Goal: Task Accomplishment & Management: Use online tool/utility

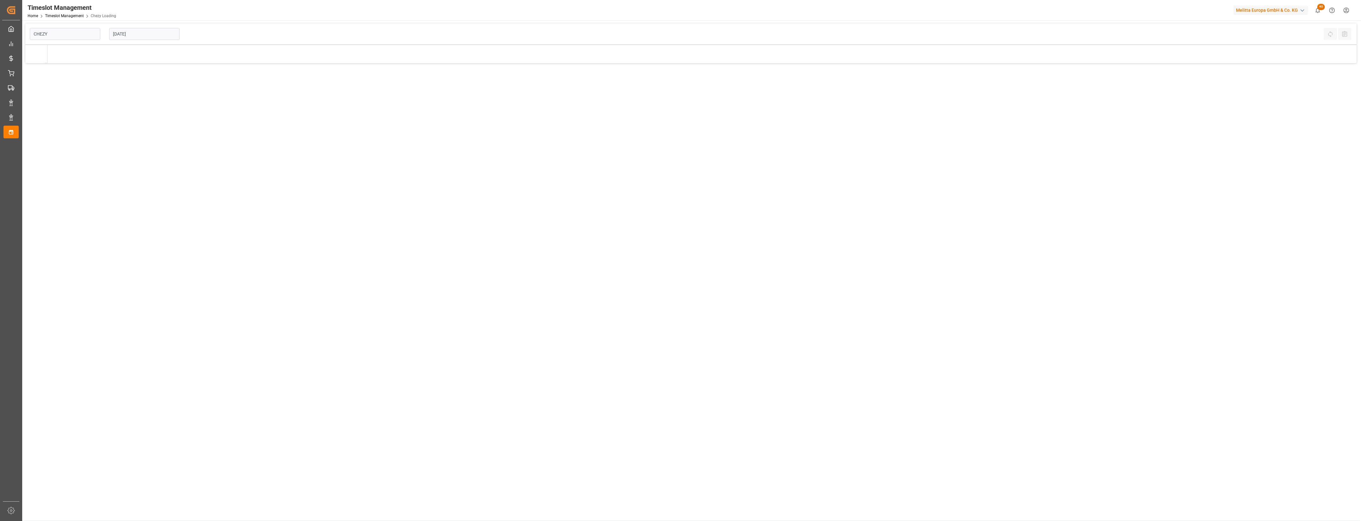
type input "Chezy Loading"
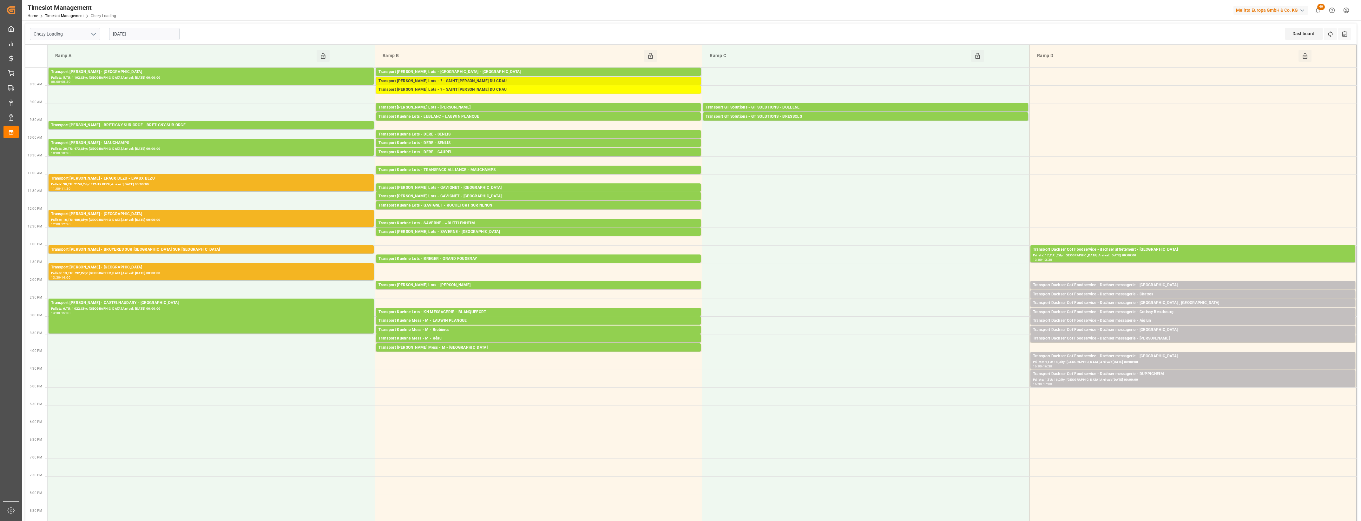
click at [592, 82] on div "Transport [PERSON_NAME] Lots - ? - SAINT [PERSON_NAME] DU CRAU" at bounding box center [539, 81] width 320 height 6
click at [591, 91] on div "Transport [PERSON_NAME] Lots - ? - SAINT [PERSON_NAME] DU CRAU" at bounding box center [539, 90] width 320 height 6
click at [173, 180] on div "Transport [PERSON_NAME] - EPAUX BEZU - EPAUX BEZU" at bounding box center [211, 178] width 320 height 6
click at [175, 216] on div "Transport [PERSON_NAME] - [GEOGRAPHIC_DATA]" at bounding box center [211, 214] width 320 height 6
click at [191, 183] on div "Pallets: 30,TU: 2158,City: EPAUX BEZU,Arrival: [DATE] 00:00:00" at bounding box center [211, 184] width 320 height 5
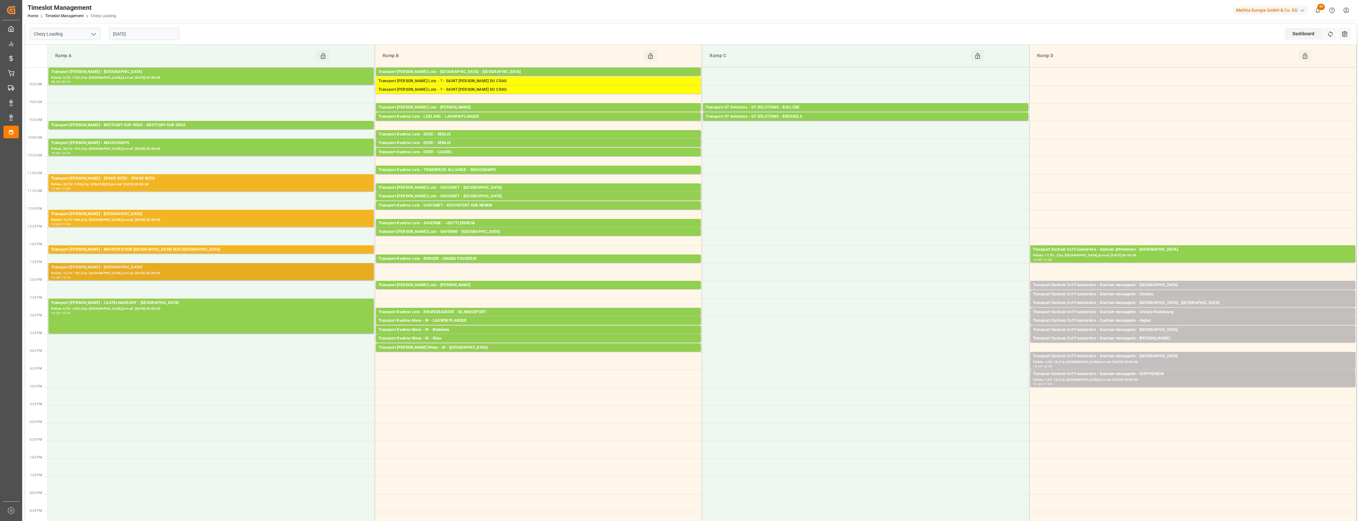
click at [185, 271] on div "Pallets: 13,TU: 792,City: [GEOGRAPHIC_DATA],Arrival: [DATE] 00:00:00" at bounding box center [211, 273] width 320 height 5
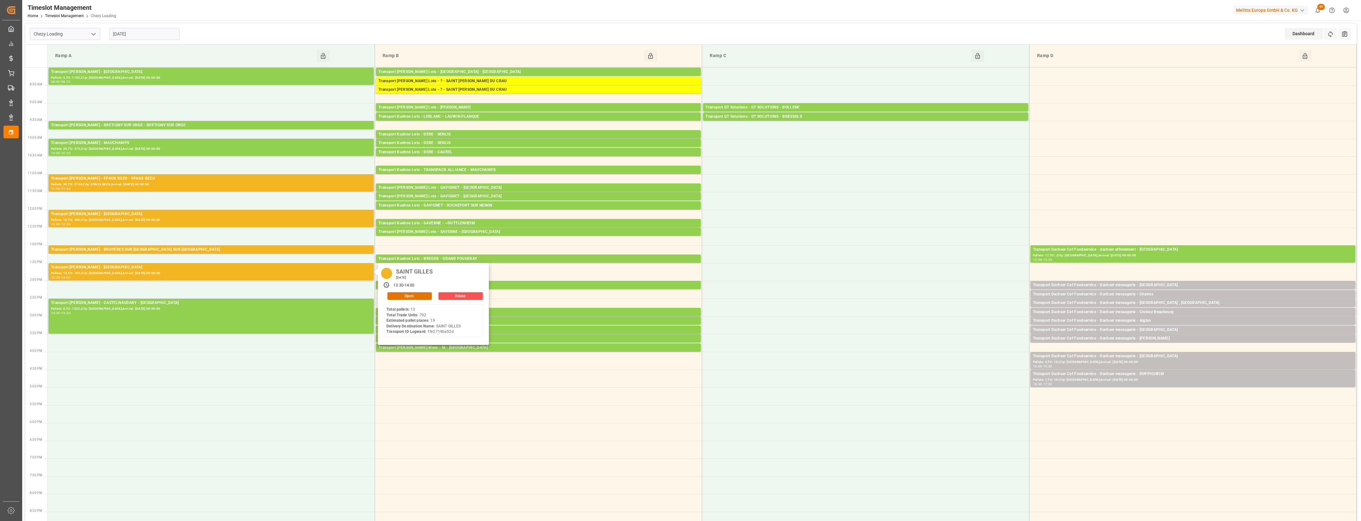
click at [158, 35] on input "[DATE]" at bounding box center [144, 34] width 70 height 12
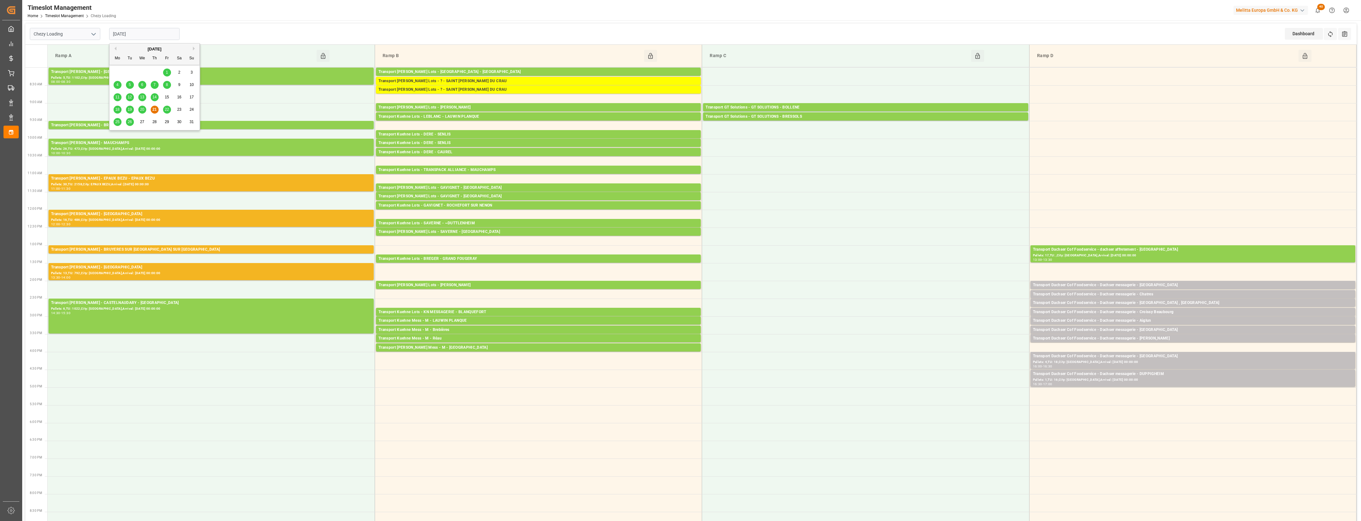
click at [166, 108] on span "22" at bounding box center [167, 109] width 4 height 4
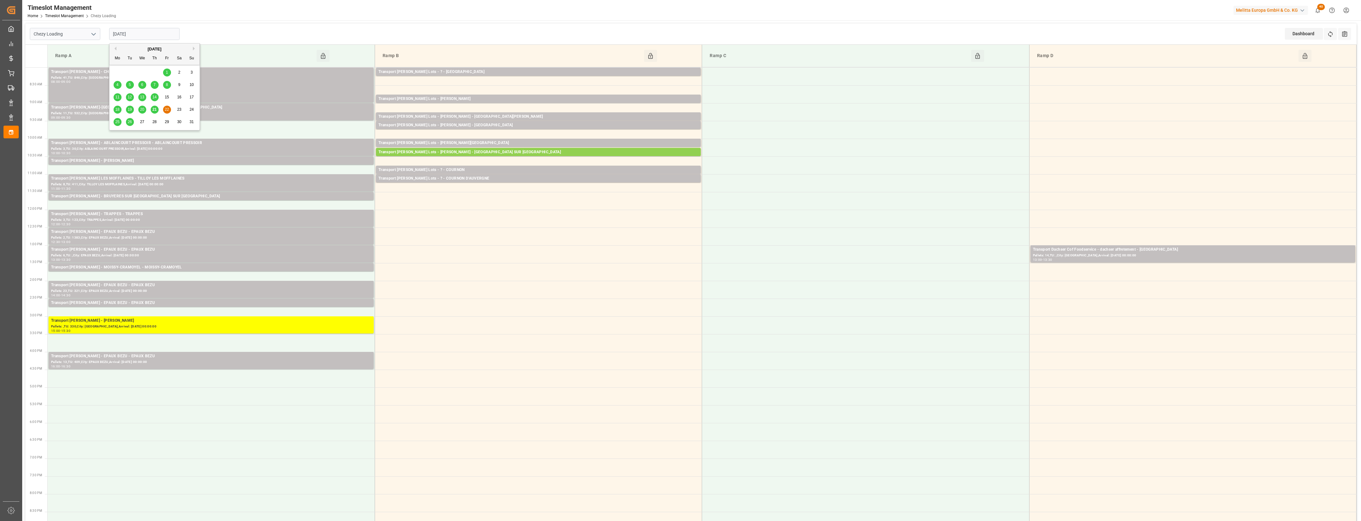
click at [143, 36] on input "[DATE]" at bounding box center [144, 34] width 70 height 12
click at [156, 110] on span "21" at bounding box center [154, 109] width 4 height 4
type input "[DATE]"
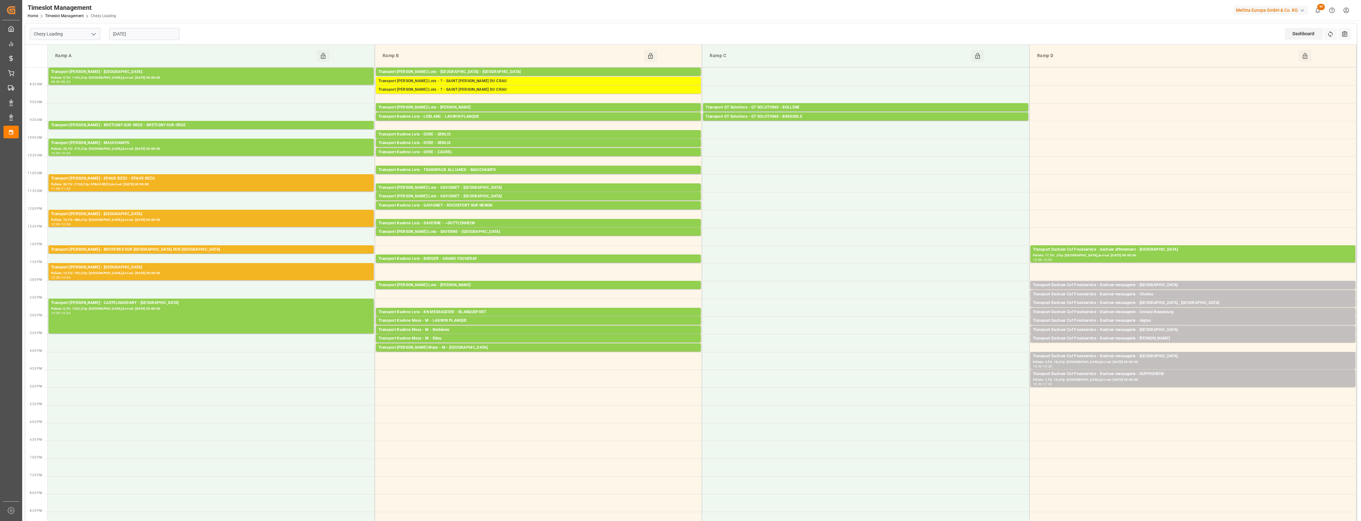
click at [94, 32] on icon "open menu" at bounding box center [94, 34] width 8 height 8
click at [51, 61] on div "Chezy Unloading" at bounding box center [65, 62] width 70 height 14
type input "Chezy Unloading"
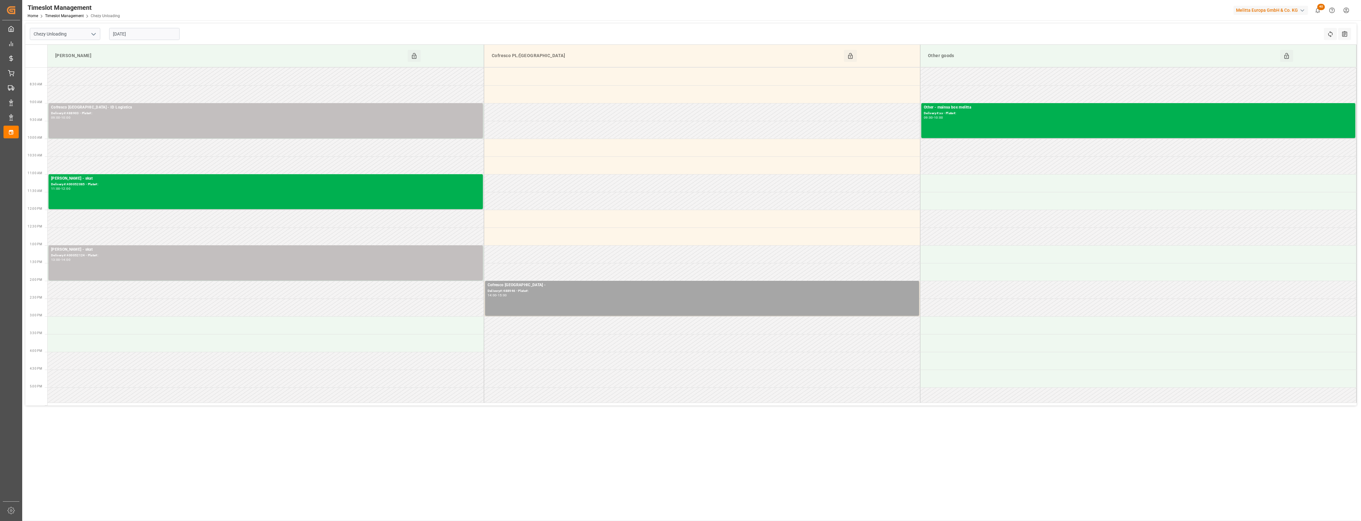
click at [153, 36] on input "[DATE]" at bounding box center [144, 34] width 70 height 12
click at [166, 110] on span "22" at bounding box center [167, 109] width 4 height 4
type input "[DATE]"
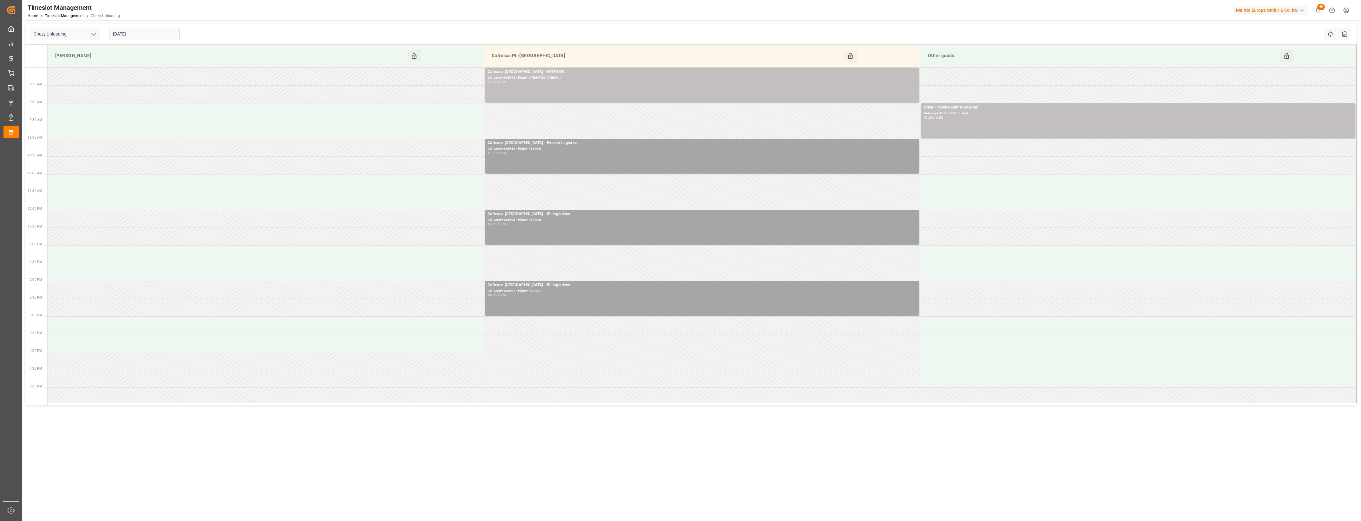
click at [95, 33] on polyline "open menu" at bounding box center [94, 34] width 4 height 2
click at [55, 52] on div "Chezy Loading" at bounding box center [65, 48] width 70 height 14
type input "Chezy Loading"
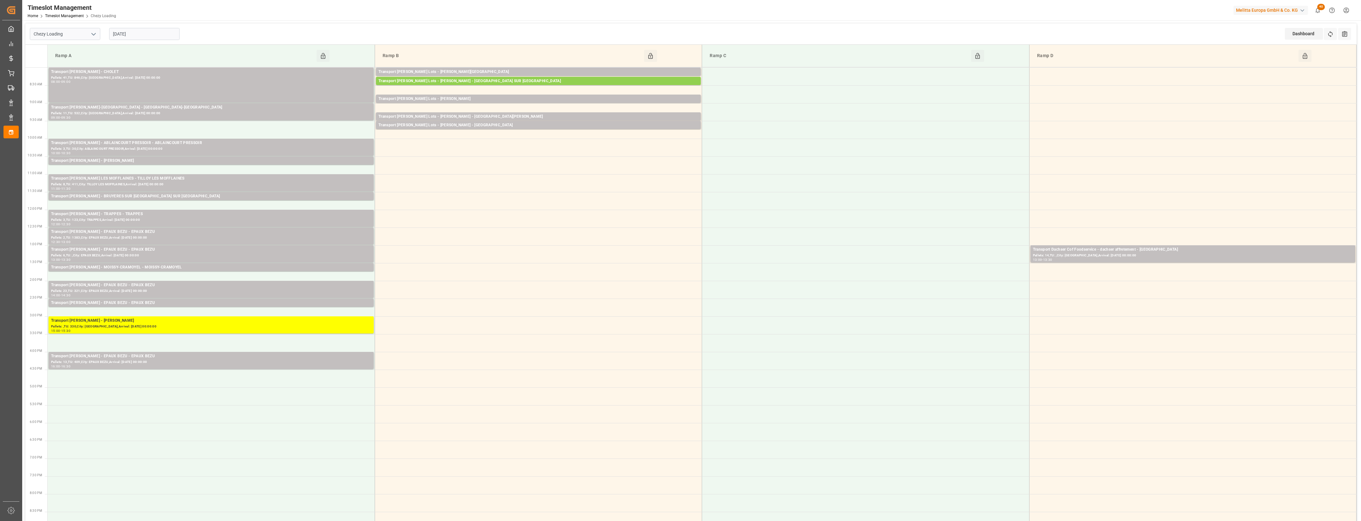
click at [162, 30] on input "[DATE]" at bounding box center [144, 34] width 70 height 12
click at [155, 110] on span "21" at bounding box center [154, 109] width 4 height 4
type input "[DATE]"
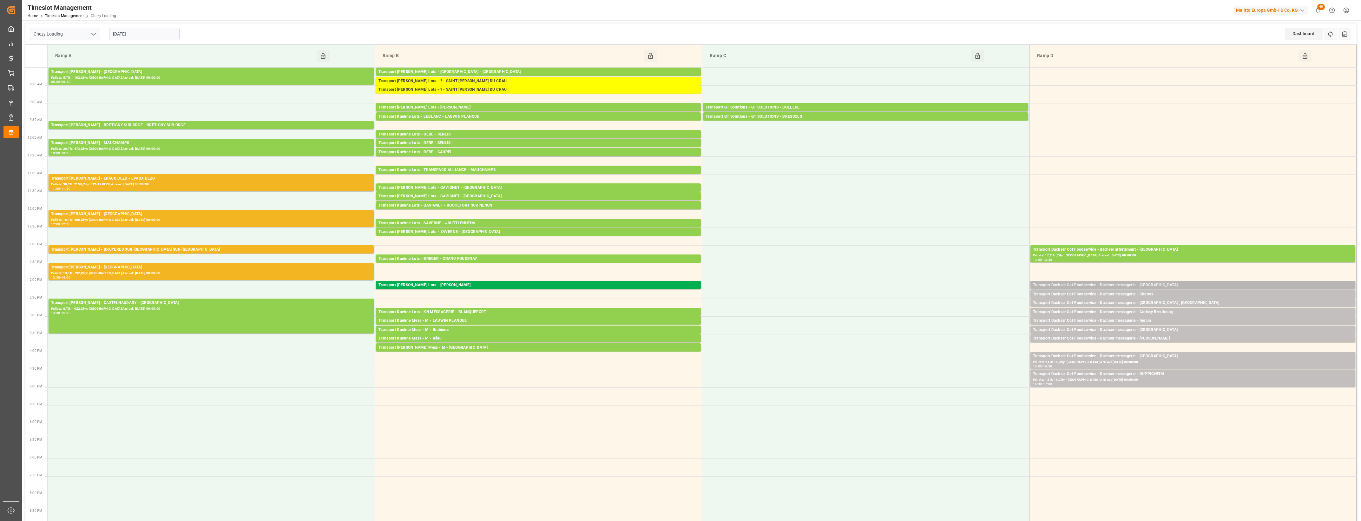
click at [1159, 284] on div "Transport Dachser Cof Foodservice - Dachser messagerie - [GEOGRAPHIC_DATA]" at bounding box center [1193, 285] width 320 height 6
click at [966, 311] on button "Open" at bounding box center [947, 314] width 44 height 8
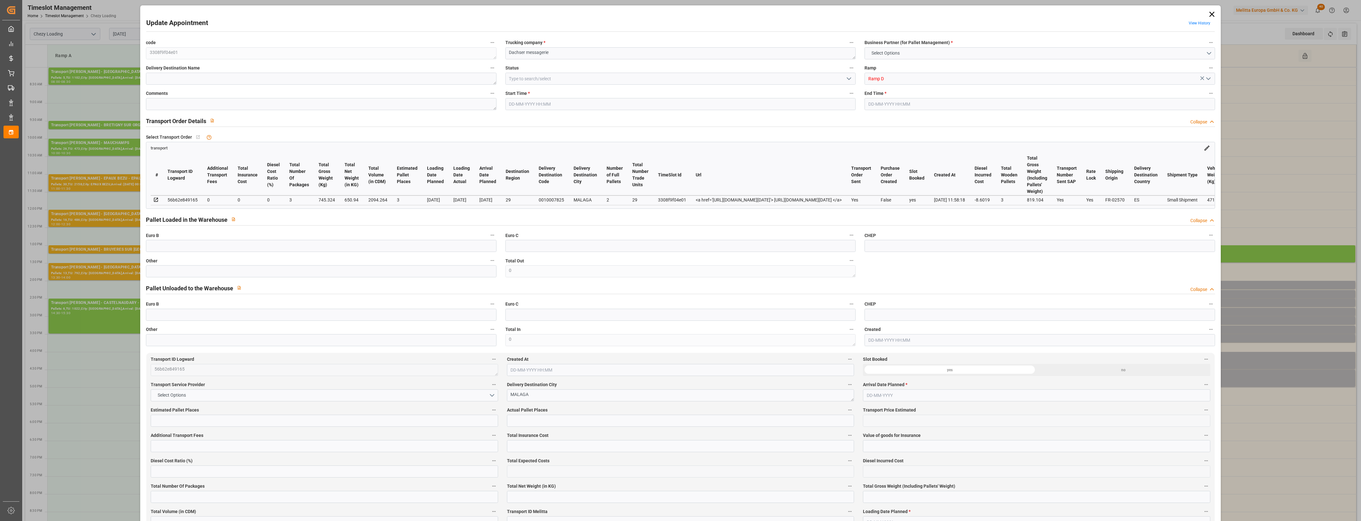
type input "3"
type input "0"
type input "-8.6019"
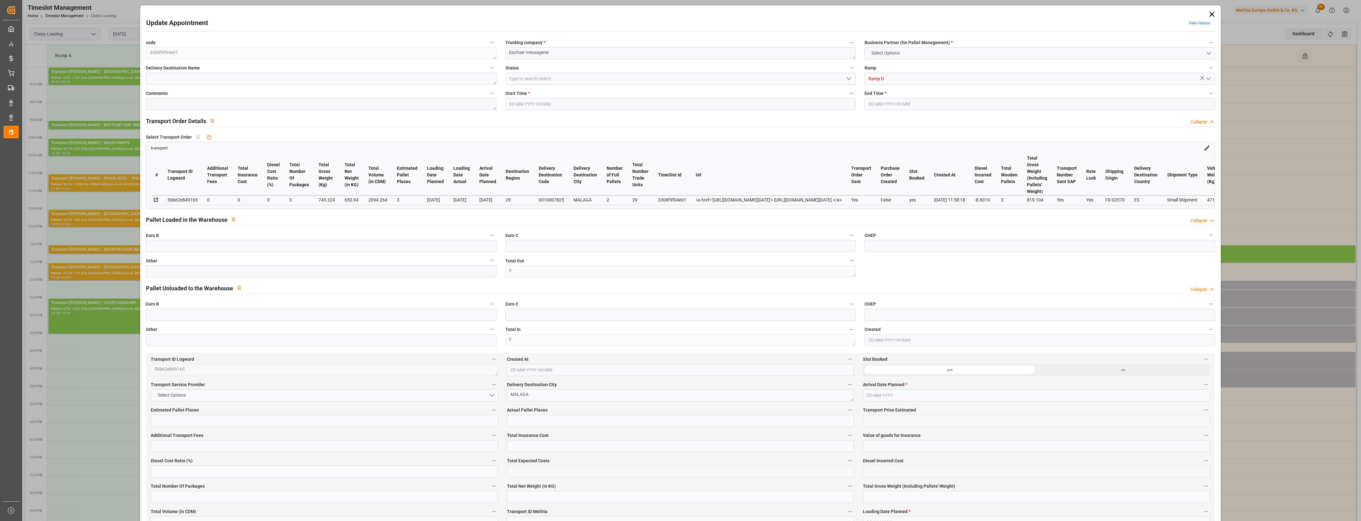
type input "3"
type input "650.94"
type input "819.104"
type input "2094.264"
type input "29"
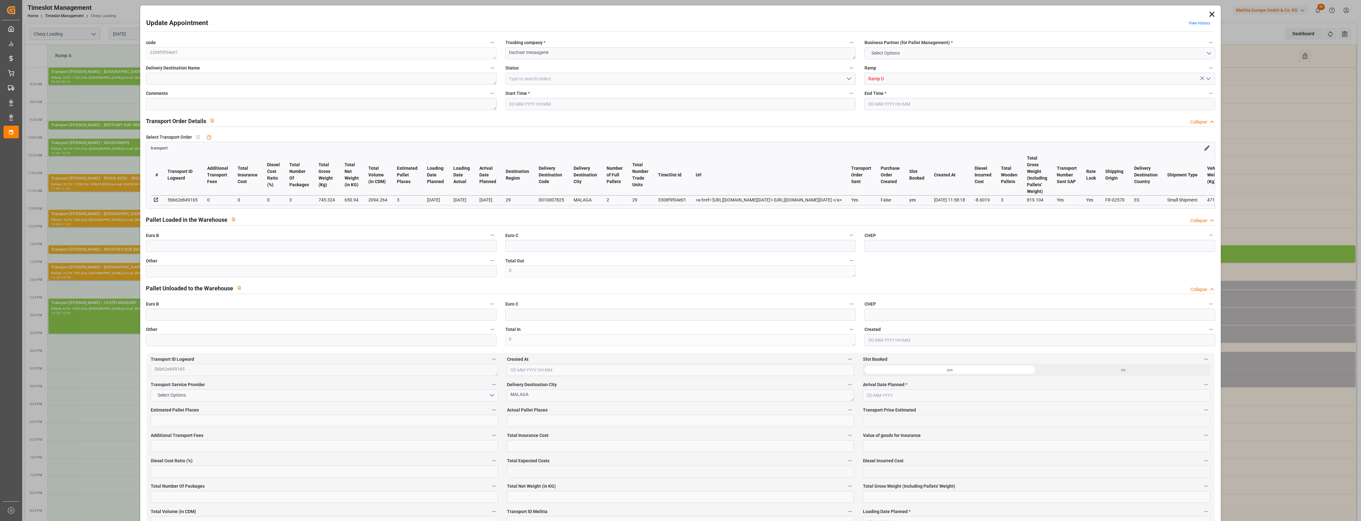
type input "2"
type input "29"
type input "3"
type input "101"
type input "745.324"
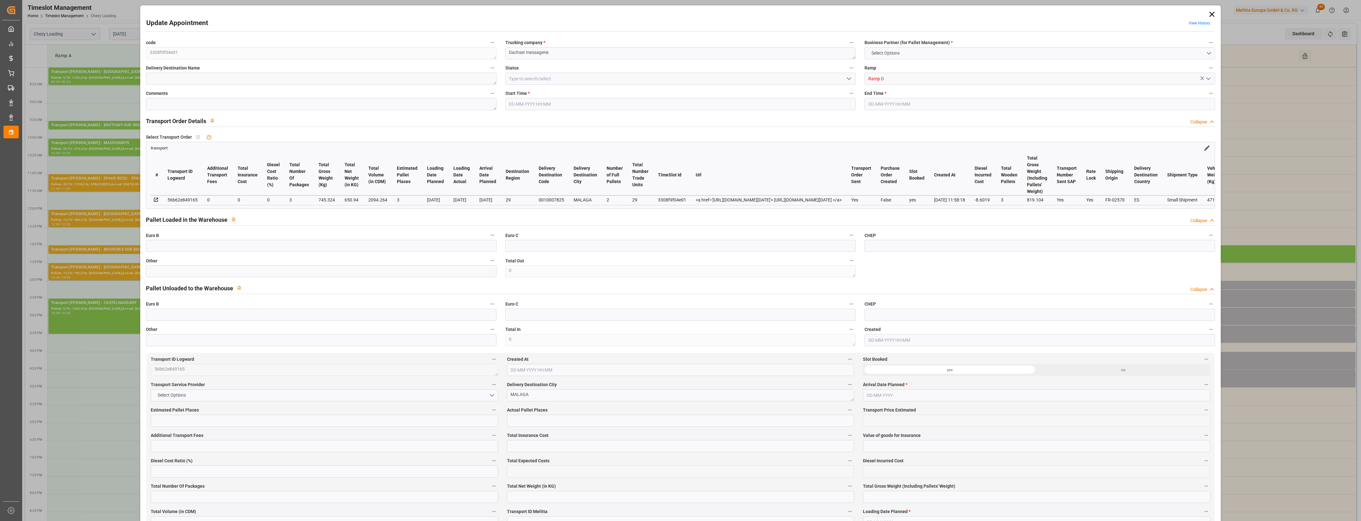
type input "0"
type input "4710.8598"
type input "0"
type input "21"
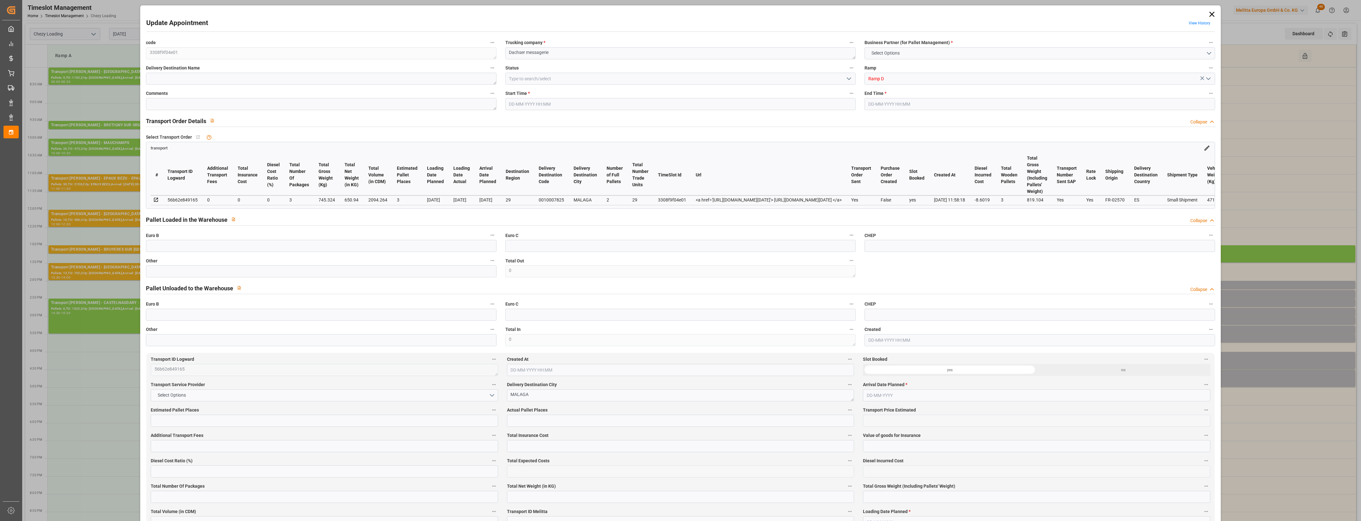
type input "35"
type input "[DATE] 14:00"
type input "[DATE] 14:15"
type input "[DATE] 12:38"
type input "[DATE] 11:58"
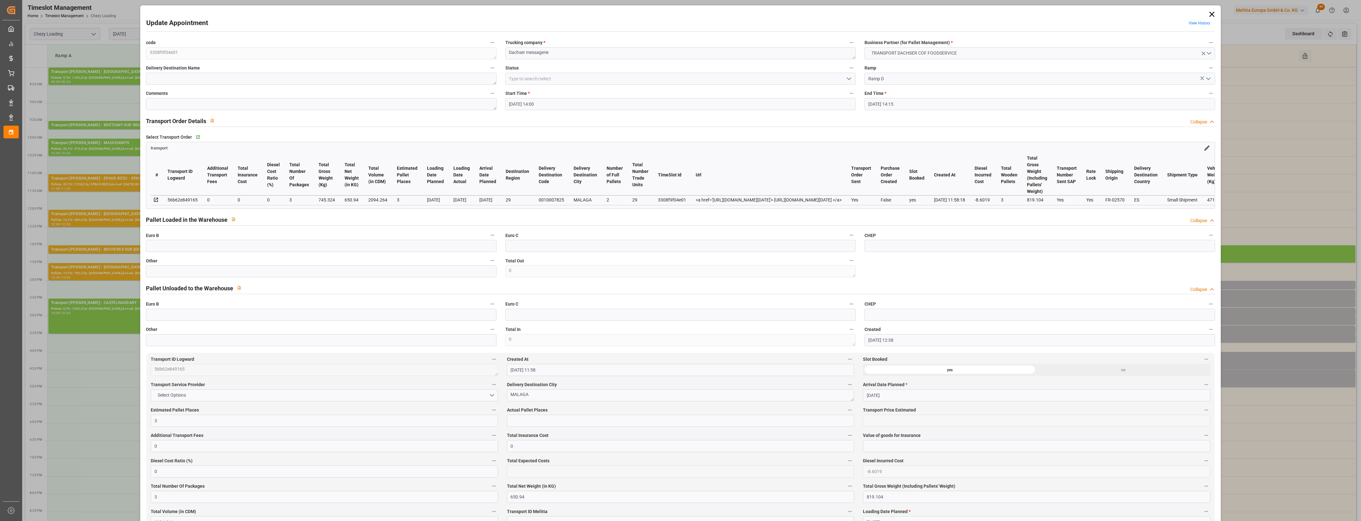
type input "[DATE]"
click at [206, 277] on input "text" at bounding box center [321, 271] width 350 height 12
type input "3"
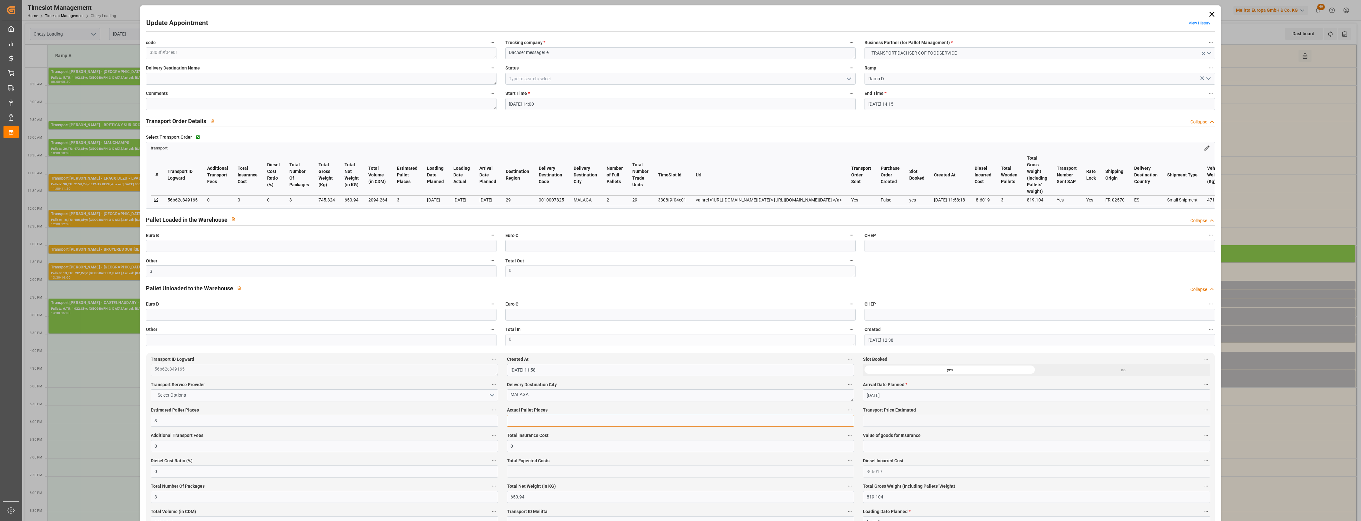
click at [564, 425] on input "text" at bounding box center [680, 421] width 347 height 12
type input "3"
click at [847, 78] on icon "open menu" at bounding box center [849, 79] width 8 height 8
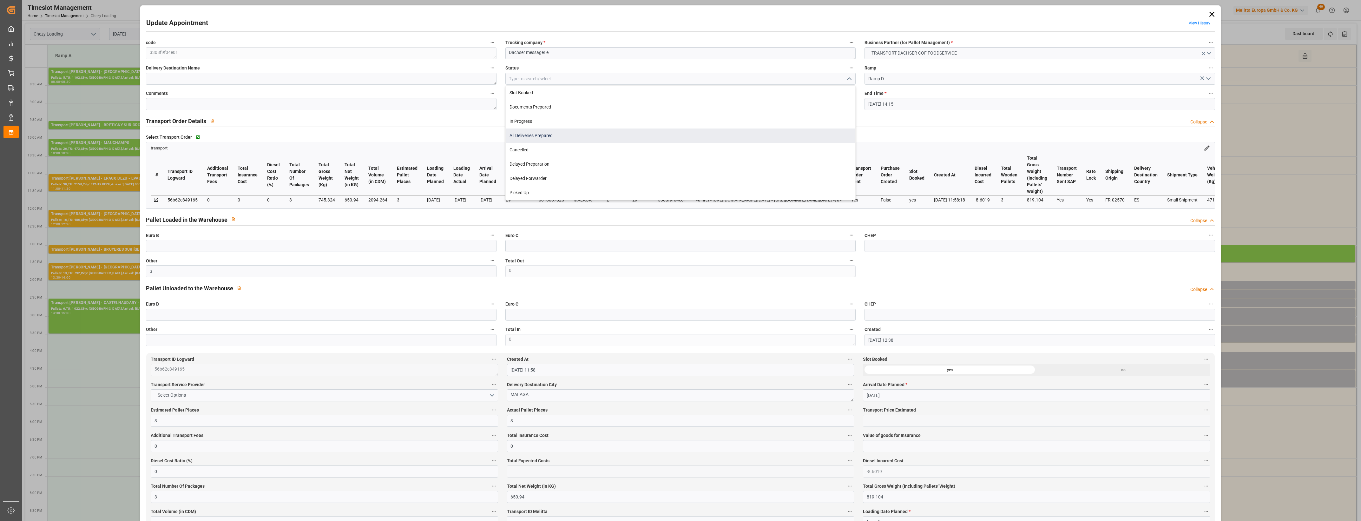
click at [532, 135] on div "All Deliveries Prepared" at bounding box center [681, 136] width 350 height 14
type input "All Deliveries Prepared"
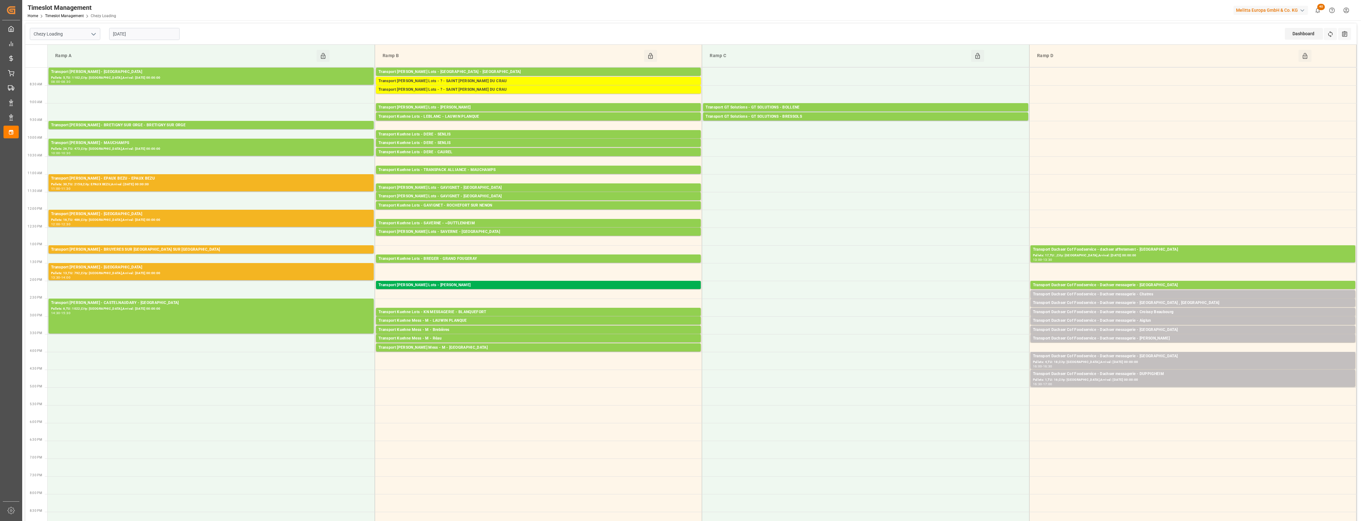
click at [96, 34] on icon "open menu" at bounding box center [94, 34] width 8 height 8
click at [86, 63] on div "Chezy Unloading" at bounding box center [65, 62] width 70 height 14
type input "Chezy Unloading"
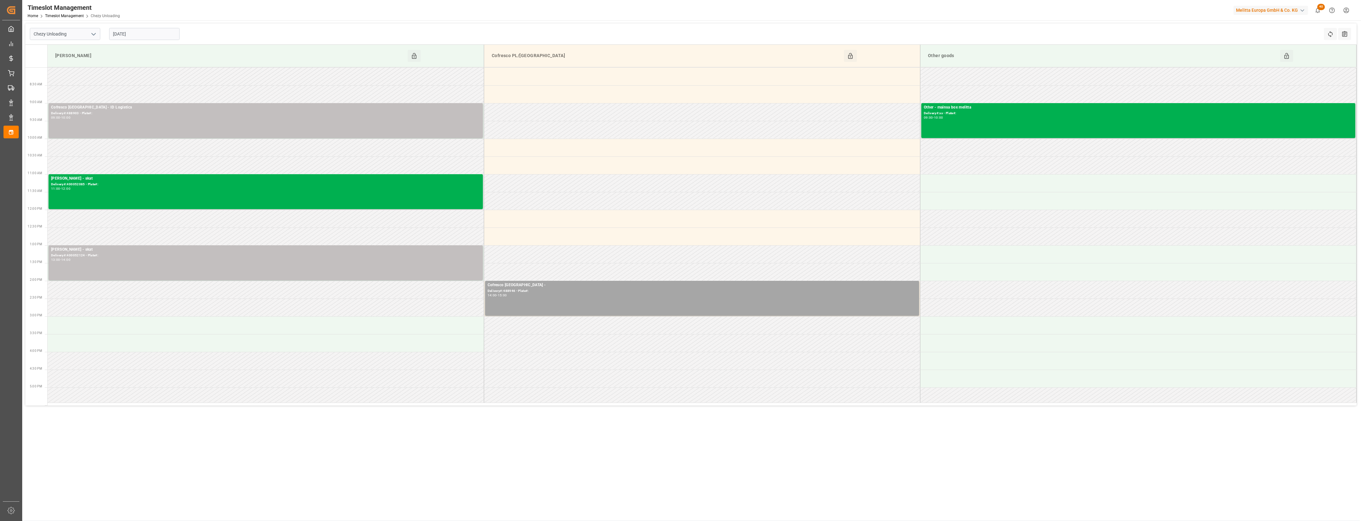
click at [141, 37] on input "[DATE]" at bounding box center [144, 34] width 70 height 12
click at [143, 109] on span "20" at bounding box center [142, 109] width 4 height 4
type input "[DATE]"
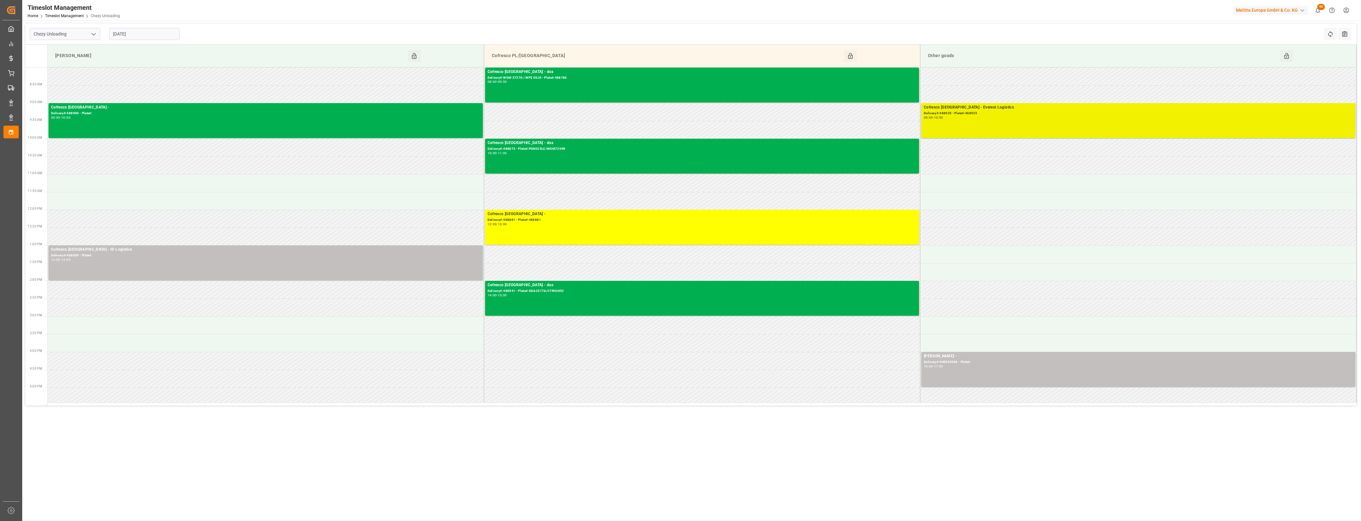
click at [1016, 124] on div "Cofresco [GEOGRAPHIC_DATA] - Everest Logistics Delivery#:488935 - Plate#:488935…" at bounding box center [1138, 120] width 429 height 32
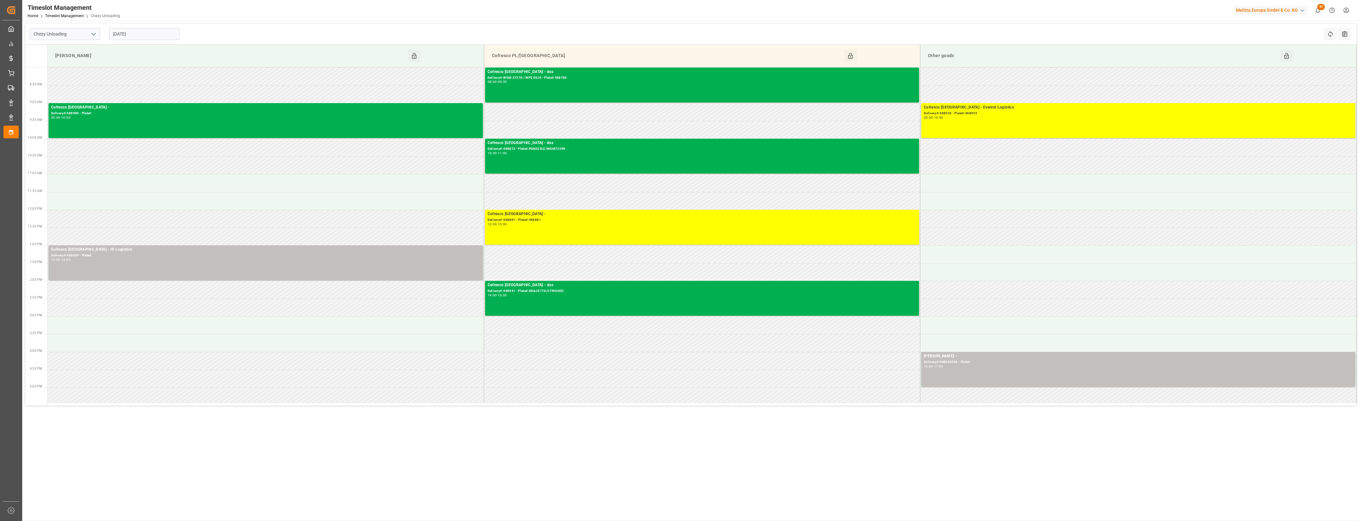
click at [715, 459] on main "Chezy Unloading [DATE] Refresh Time Slots All Audits Melitta G Click to Block t…" at bounding box center [691, 271] width 1338 height 497
click at [96, 35] on icon "open menu" at bounding box center [94, 34] width 8 height 8
click at [65, 43] on div "Chezy Loading" at bounding box center [65, 48] width 70 height 14
type input "Chezy Loading"
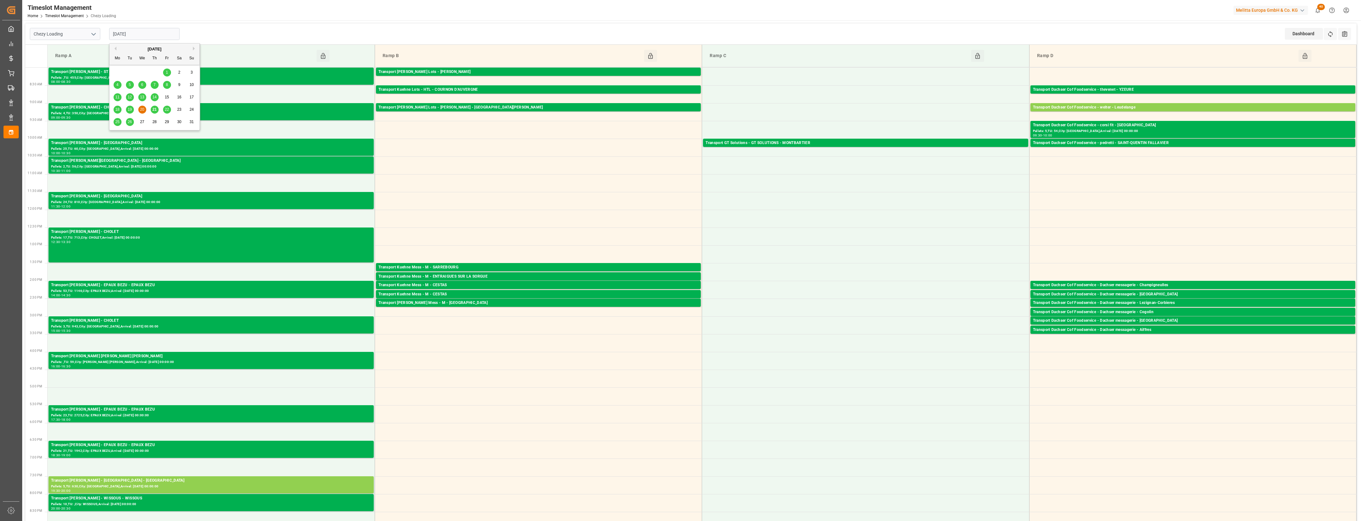
click at [163, 38] on input "[DATE]" at bounding box center [144, 34] width 70 height 12
click at [152, 111] on span "21" at bounding box center [154, 109] width 4 height 4
type input "[DATE]"
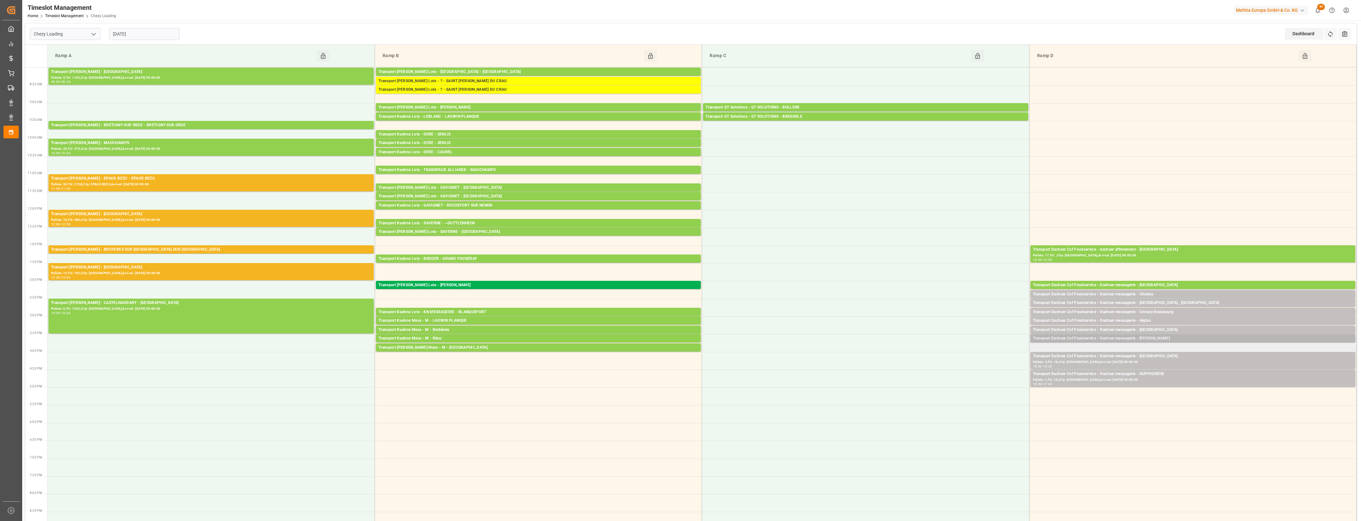
click at [1178, 339] on div "Transport Dachser Cof Foodservice - Dachser messagerie - [PERSON_NAME]" at bounding box center [1193, 338] width 320 height 6
click at [947, 365] on button "Open" at bounding box center [947, 367] width 44 height 8
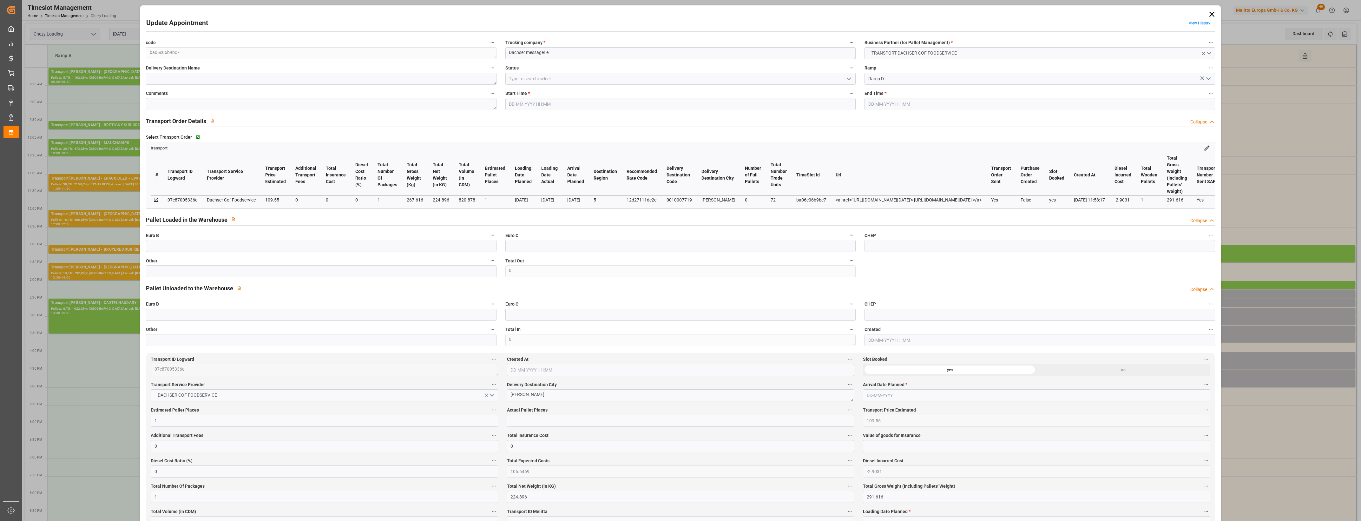
type input "[DATE] 15:30"
type input "[DATE] 15:45"
type input "[DATE] 12:43"
type input "[DATE] 11:58"
type input "[DATE]"
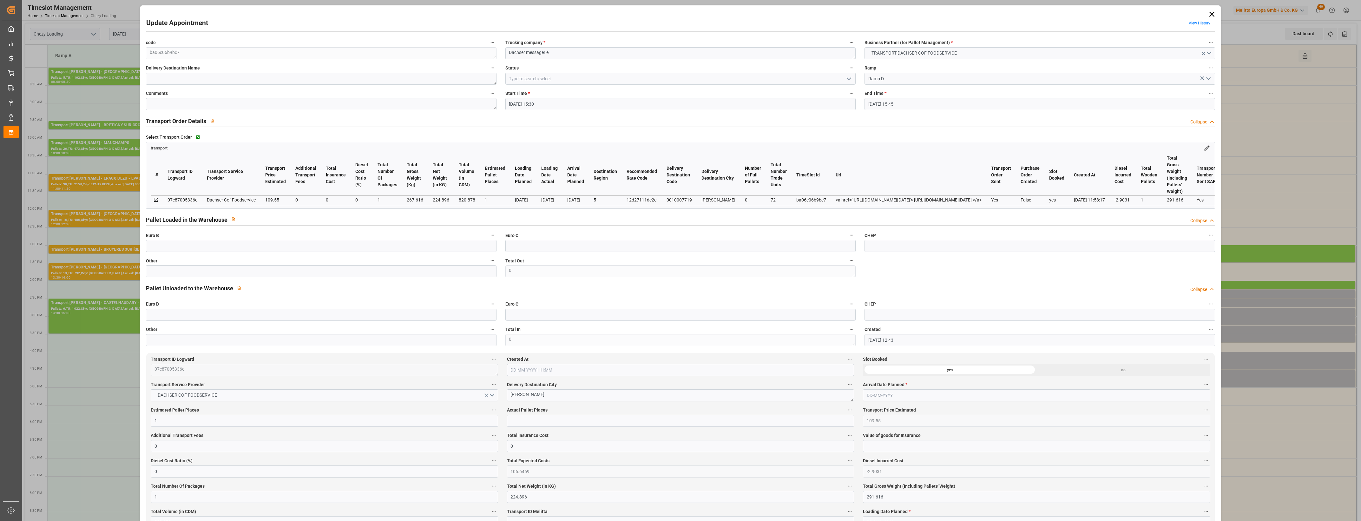
type input "[DATE]"
click at [302, 277] on input "text" at bounding box center [321, 271] width 350 height 12
type input "1"
click at [520, 424] on input "text" at bounding box center [680, 421] width 347 height 12
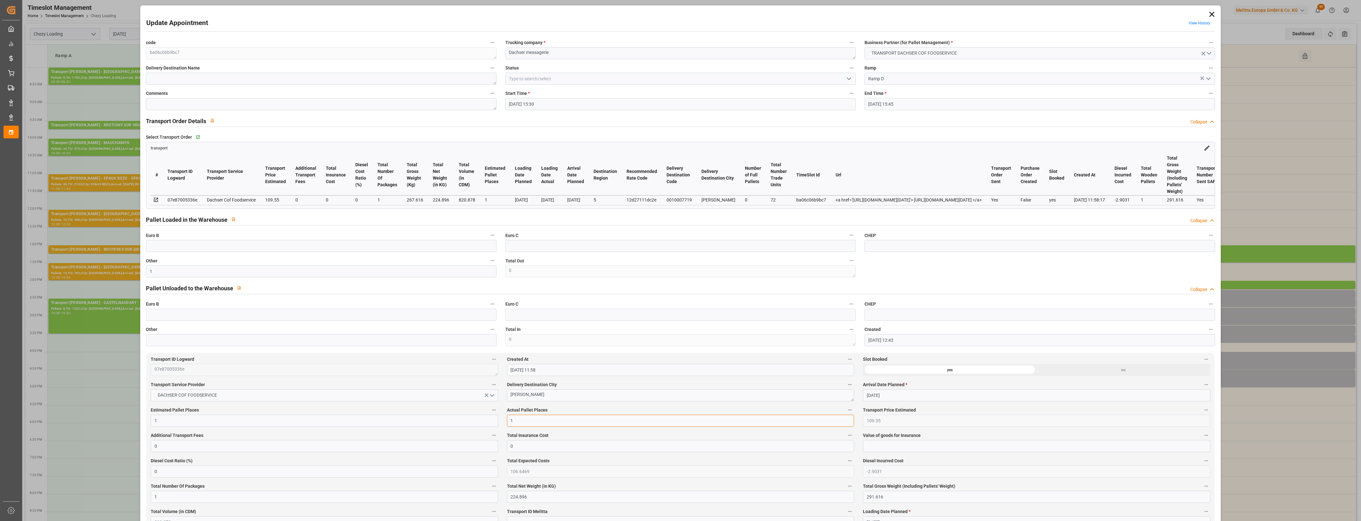
type input "1"
click at [579, 412] on label "Actual Pallet Places" at bounding box center [680, 410] width 347 height 9
click at [846, 412] on button "Actual Pallet Places" at bounding box center [850, 410] width 8 height 8
click at [579, 412] on div at bounding box center [680, 260] width 1361 height 521
click at [848, 78] on icon "open menu" at bounding box center [849, 79] width 8 height 8
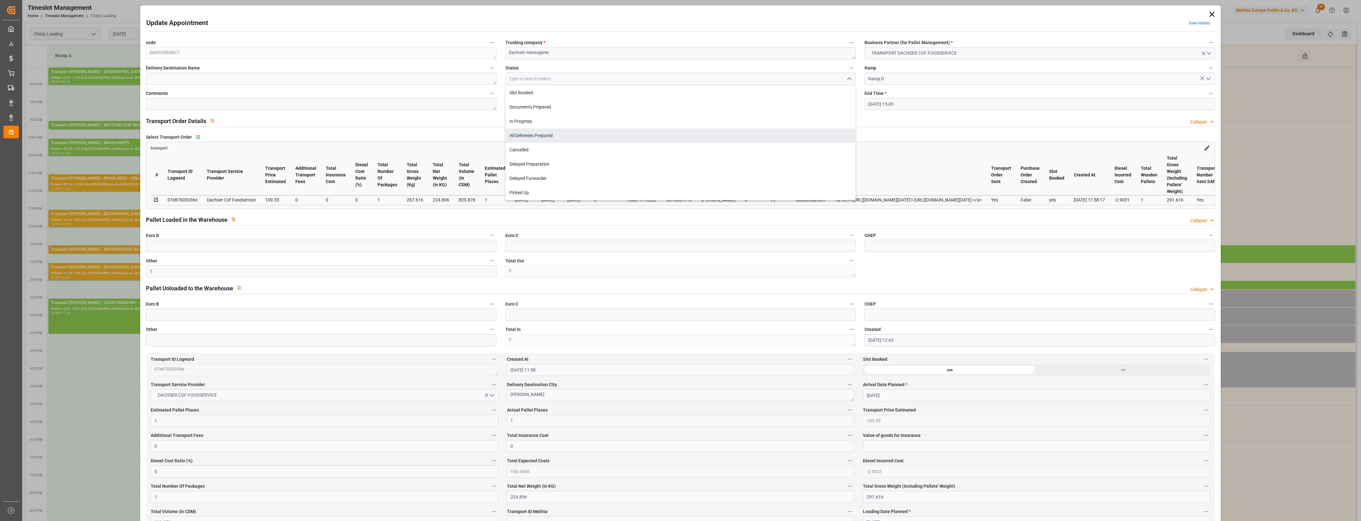
click at [529, 136] on div "All Deliveries Prepared" at bounding box center [681, 136] width 350 height 14
type input "All Deliveries Prepared"
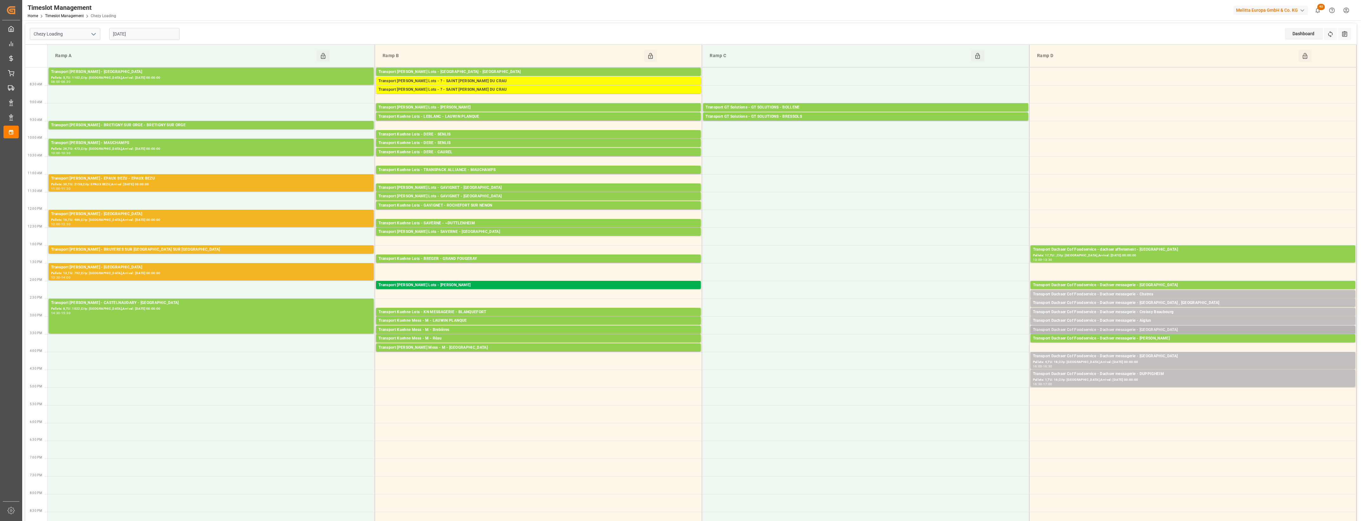
click at [1156, 329] on div "Transport Dachser Cof Foodservice - Dachser messagerie - [GEOGRAPHIC_DATA]" at bounding box center [1193, 330] width 320 height 6
click at [966, 351] on button "Open" at bounding box center [947, 350] width 44 height 8
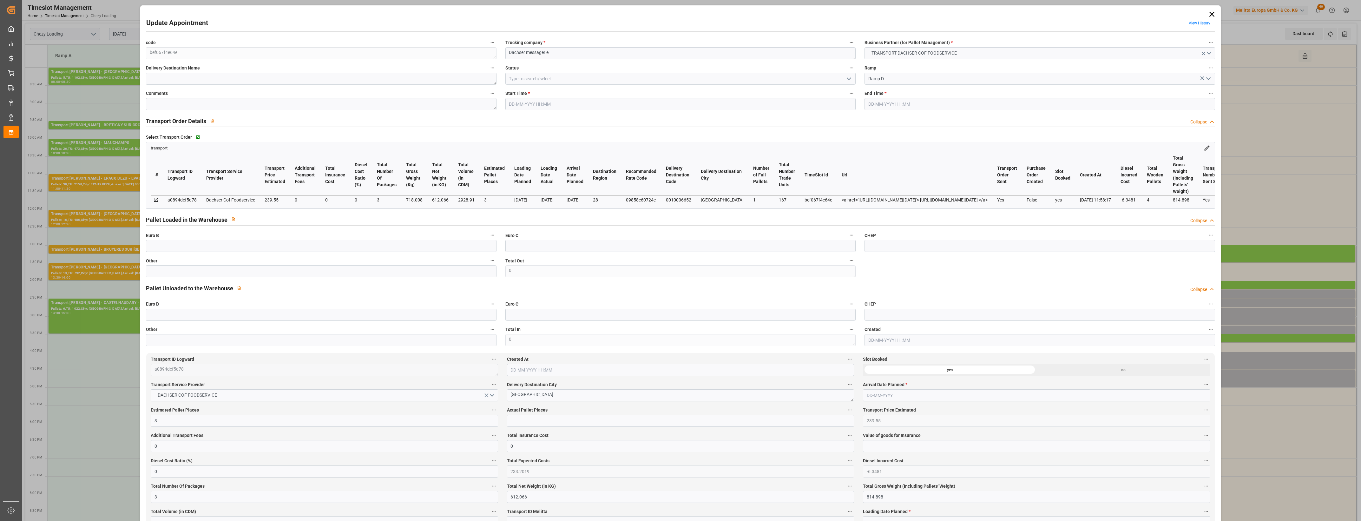
type input "[DATE] 15:15"
type input "[DATE] 15:30"
type input "[DATE] 12:43"
type input "[DATE] 11:58"
type input "[DATE]"
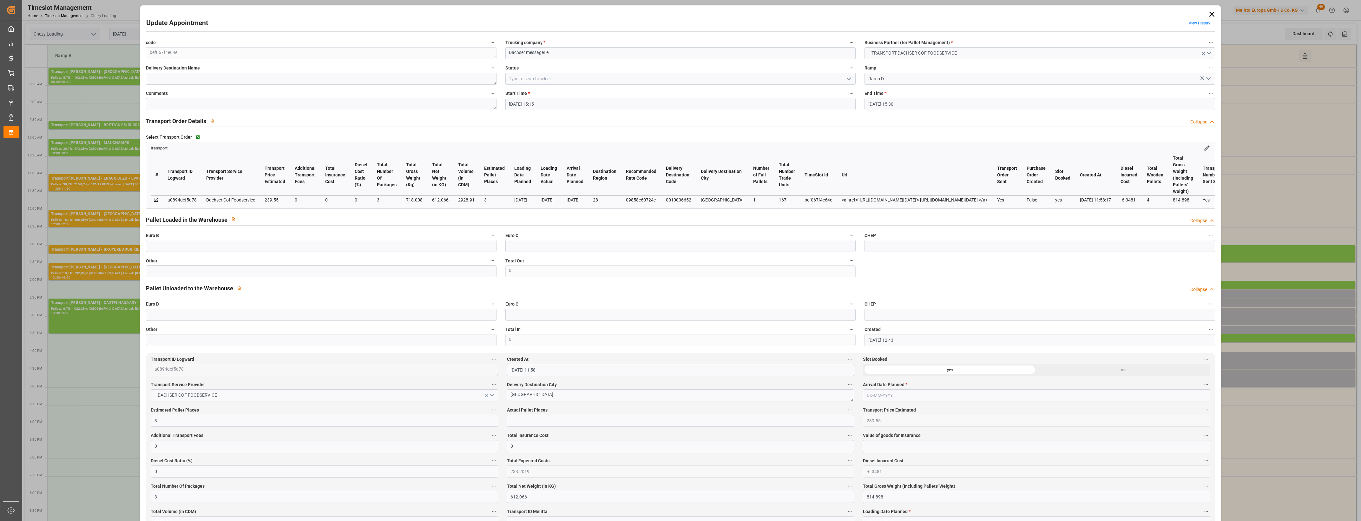
type input "[DATE]"
click at [313, 272] on input "text" at bounding box center [321, 271] width 350 height 12
type input "3"
click at [414, 290] on div "Pallet Unloaded to the Warehouse Collapse" at bounding box center [680, 288] width 1069 height 12
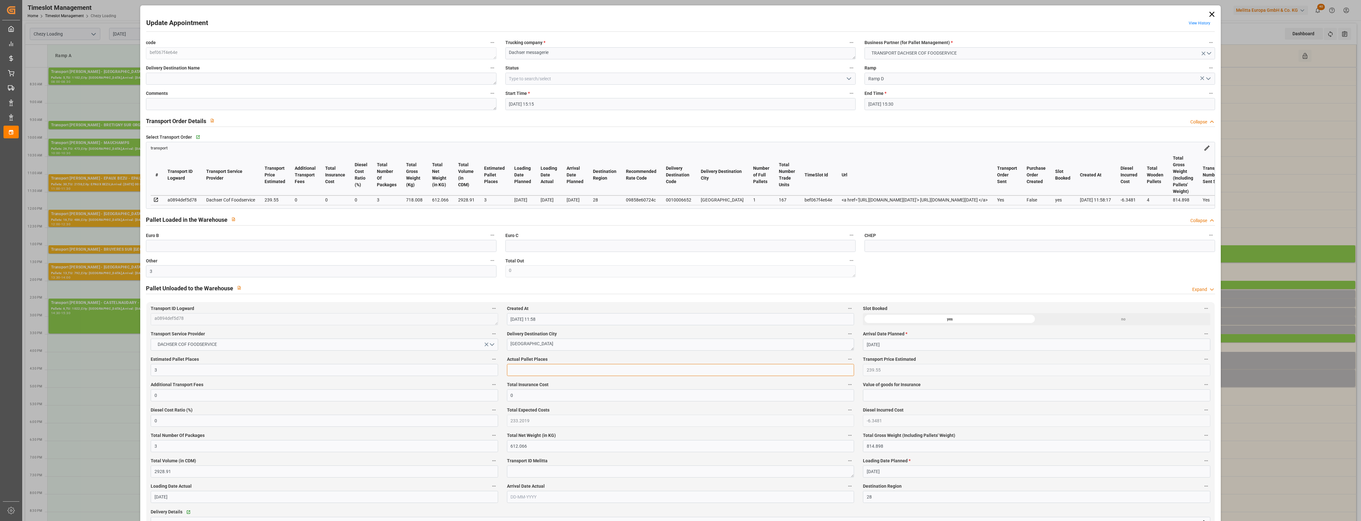
click at [526, 373] on input "text" at bounding box center [680, 370] width 347 height 12
click at [561, 366] on input "3" at bounding box center [680, 370] width 347 height 12
type input "3"
click at [570, 359] on label "Actual Pallet Places" at bounding box center [680, 359] width 347 height 9
click at [846, 359] on button "Actual Pallet Places" at bounding box center [850, 359] width 8 height 8
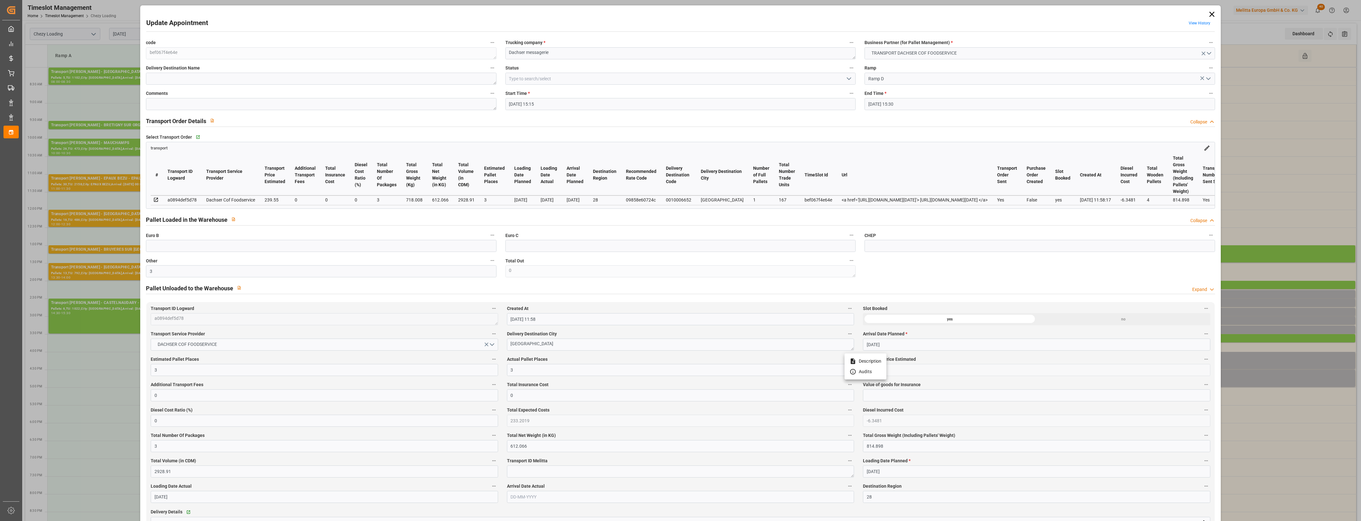
click at [570, 359] on div at bounding box center [680, 260] width 1361 height 521
click at [849, 80] on icon "open menu" at bounding box center [849, 79] width 8 height 8
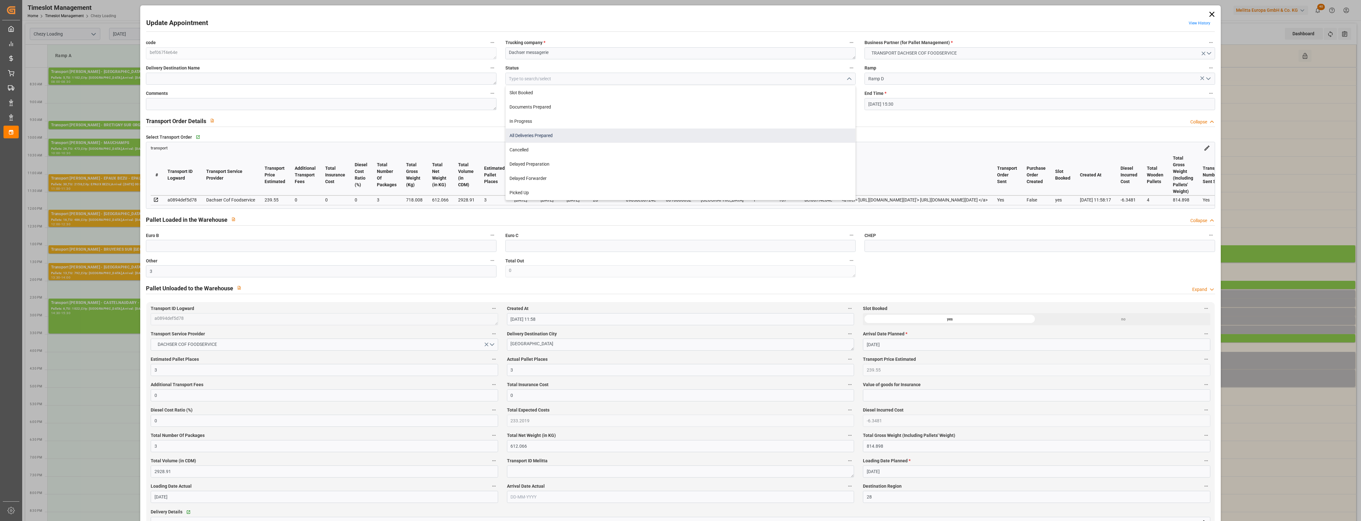
click at [535, 132] on div "All Deliveries Prepared" at bounding box center [681, 136] width 350 height 14
type input "All Deliveries Prepared"
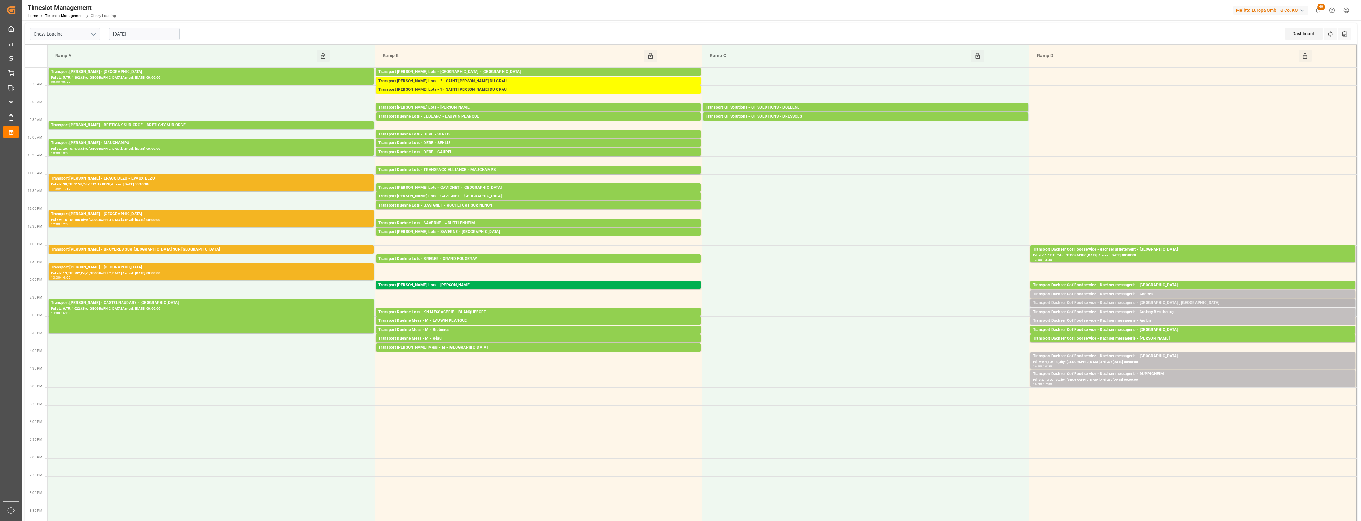
click at [1187, 302] on div "Transport Dachser Cof Foodservice - Dachser messagerie - [GEOGRAPHIC_DATA] , [G…" at bounding box center [1193, 303] width 320 height 6
click at [958, 330] on button "Open" at bounding box center [947, 332] width 44 height 8
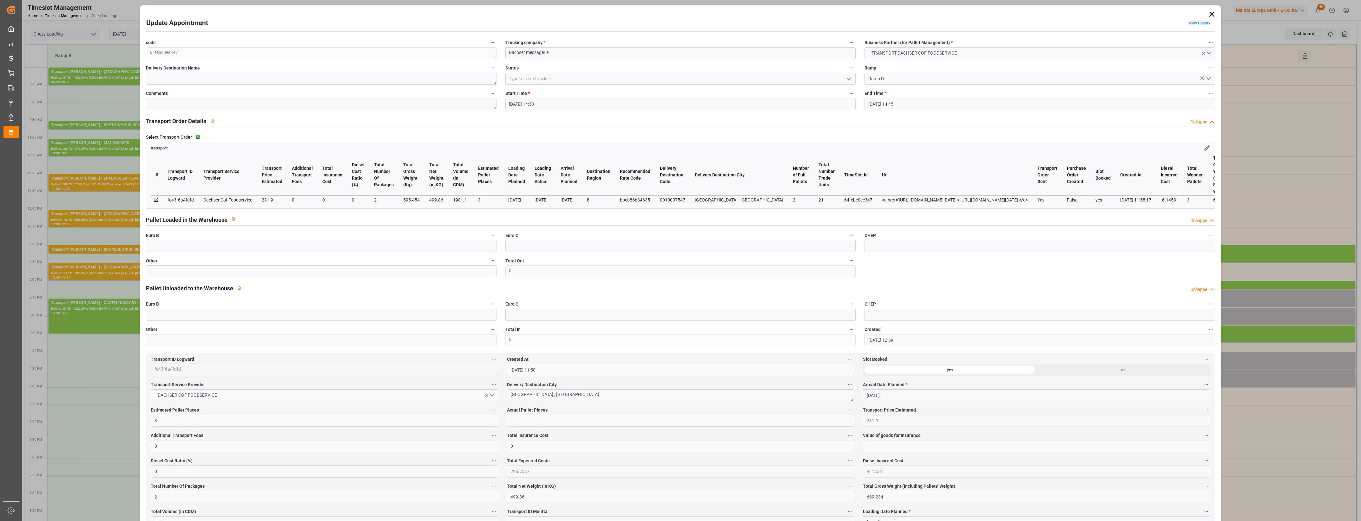
type input "[DATE] 14:30"
type input "[DATE] 14:45"
type input "[DATE] 12:39"
type input "[DATE] 11:58"
type input "[DATE]"
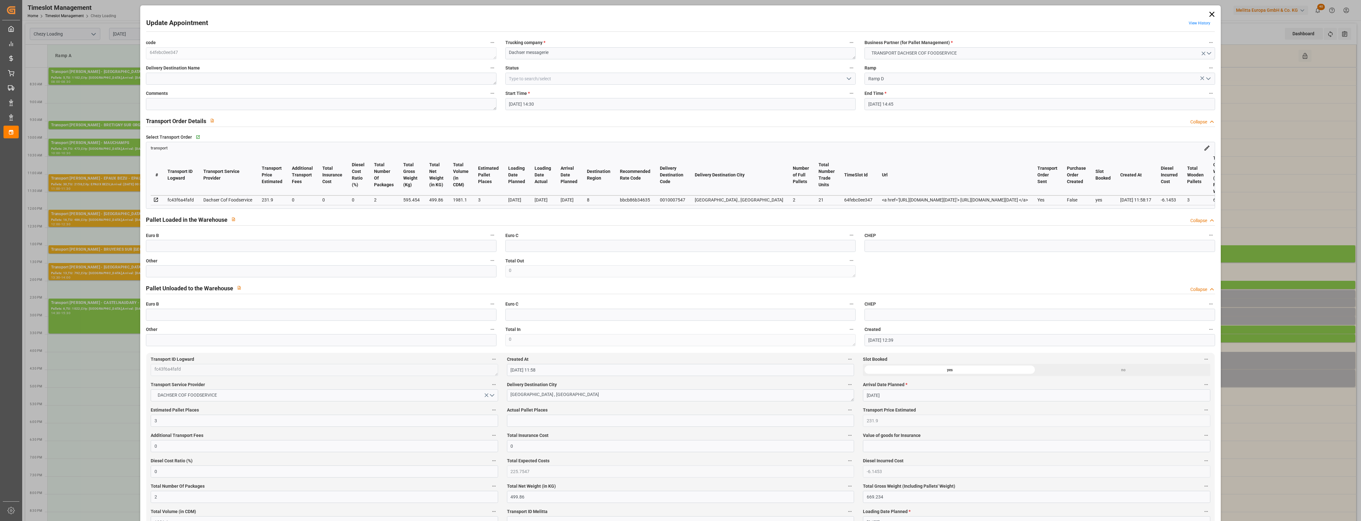
type input "[DATE]"
click at [267, 275] on input "text" at bounding box center [321, 271] width 350 height 12
type input "2"
click at [527, 423] on input "text" at bounding box center [680, 421] width 347 height 12
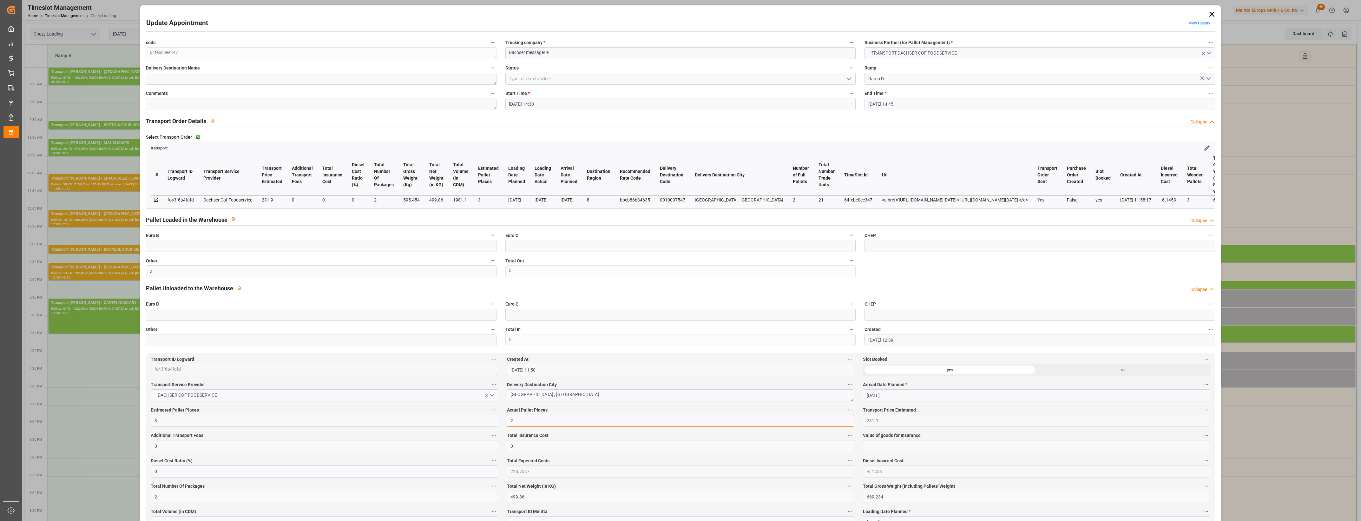
type input "2"
click at [848, 82] on icon "open menu" at bounding box center [849, 79] width 8 height 8
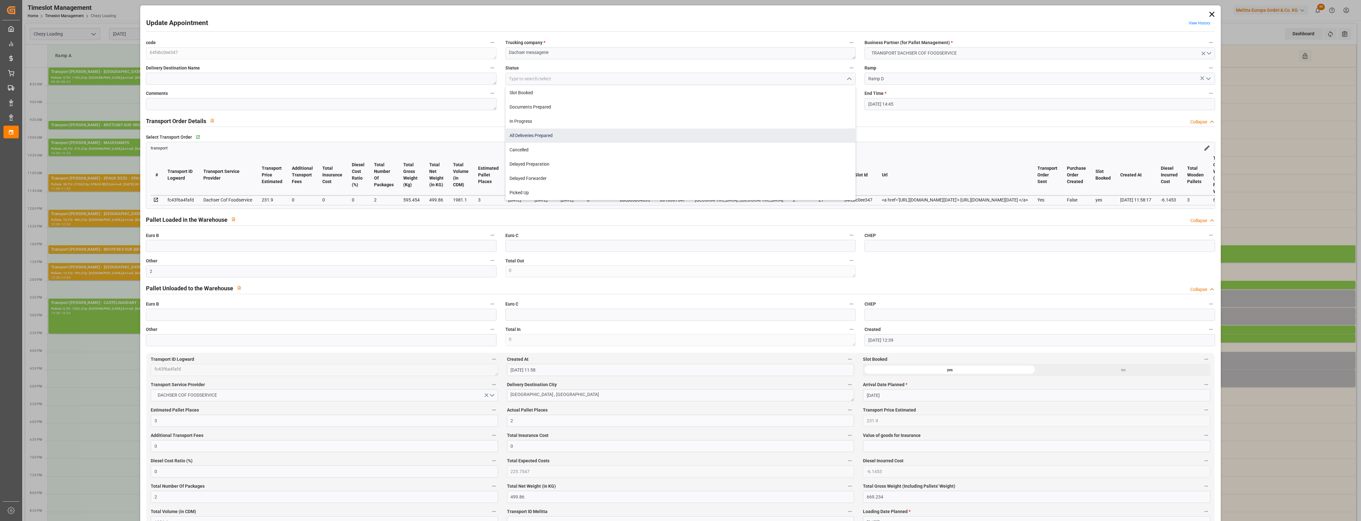
click at [522, 137] on div "All Deliveries Prepared" at bounding box center [681, 136] width 350 height 14
type input "All Deliveries Prepared"
